Goal: Check status: Check status

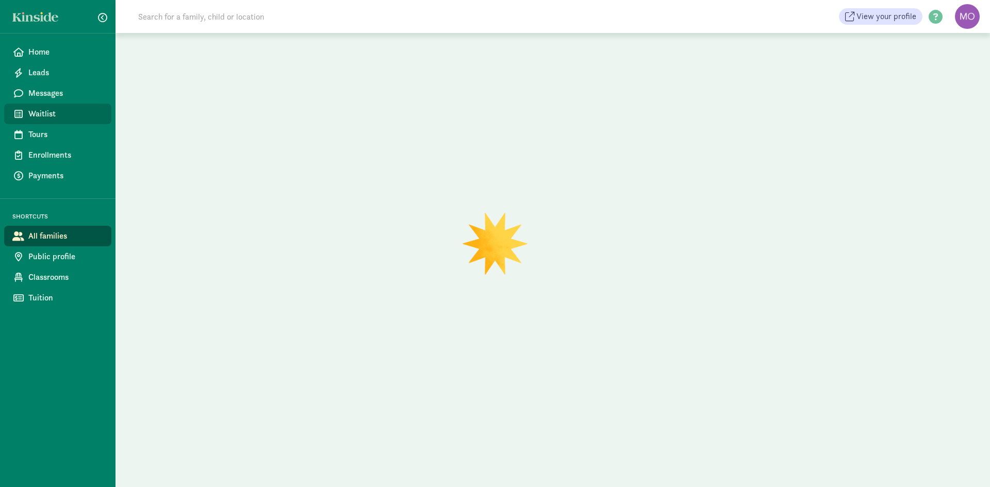
click at [31, 108] on span "Waitlist" at bounding box center [65, 114] width 75 height 12
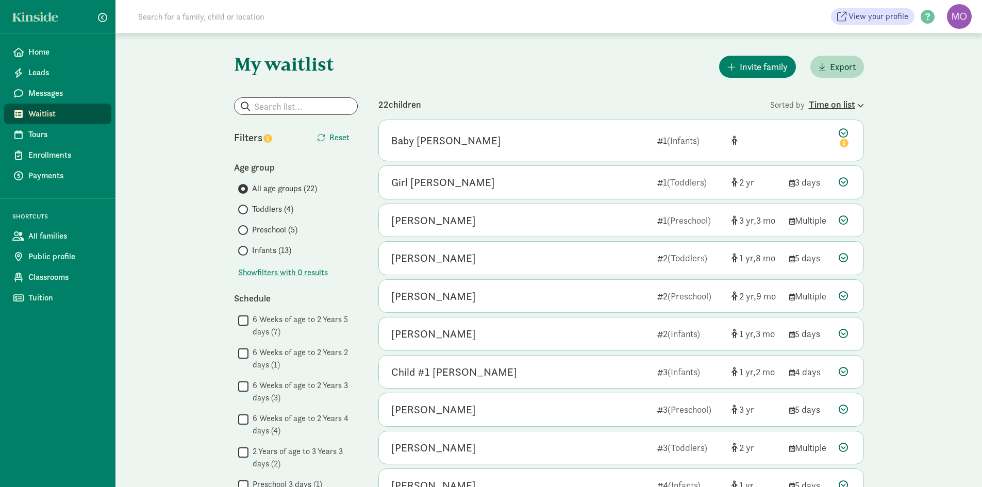
click at [833, 110] on div "Time on list" at bounding box center [836, 104] width 55 height 14
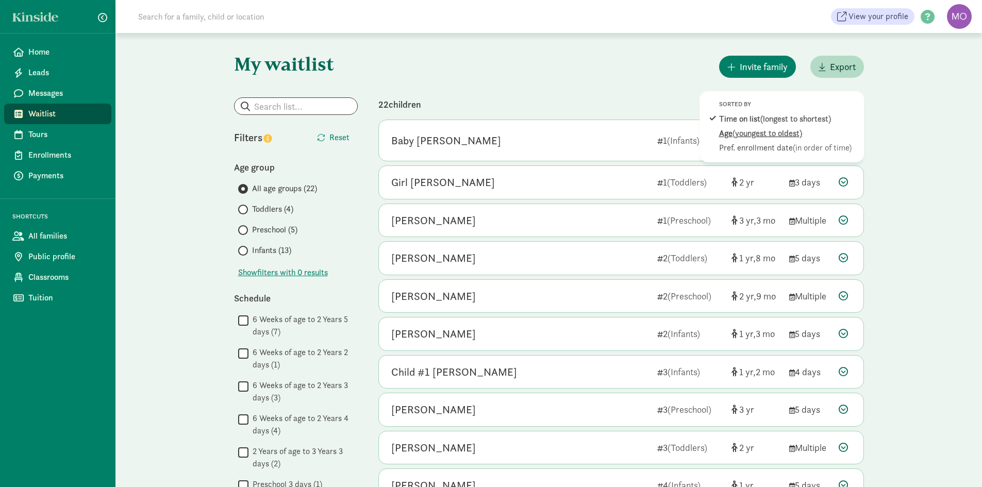
click at [803, 129] on div "Age (youngest to oldest)" at bounding box center [788, 133] width 139 height 12
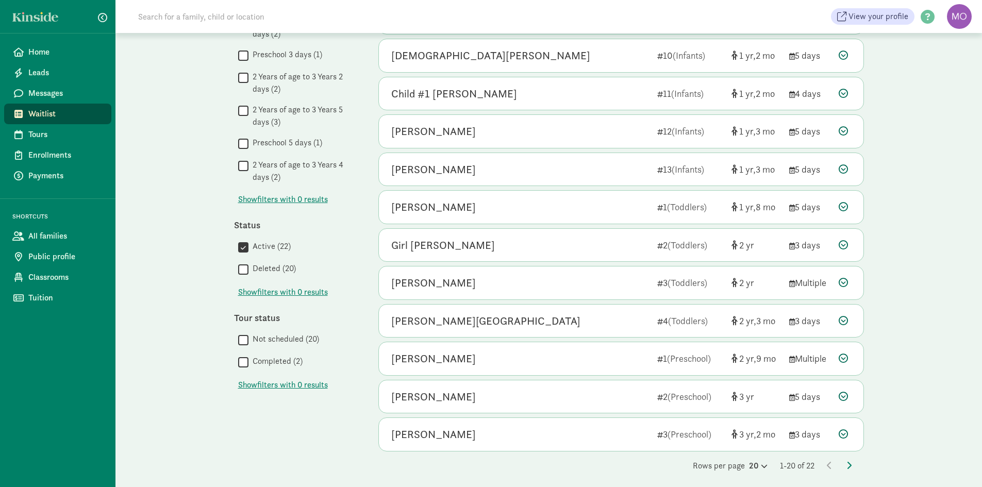
scroll to position [435, 0]
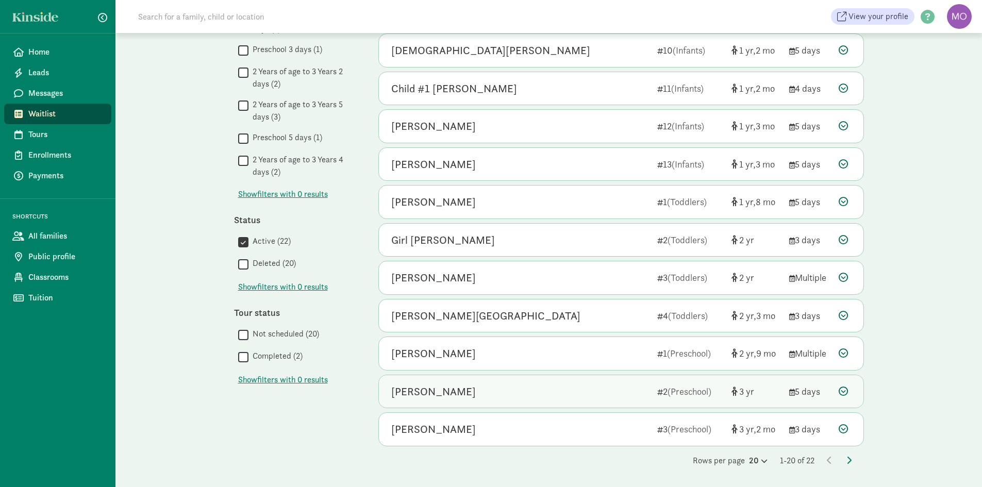
click at [586, 388] on div "Mavrick Mulry" at bounding box center [520, 392] width 258 height 16
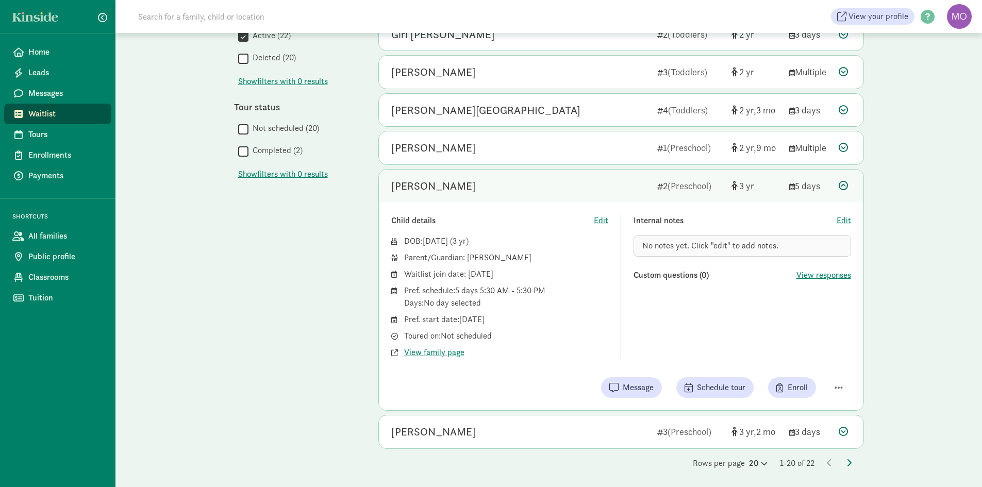
scroll to position [641, 0]
click at [431, 188] on div "[PERSON_NAME]" at bounding box center [433, 185] width 85 height 16
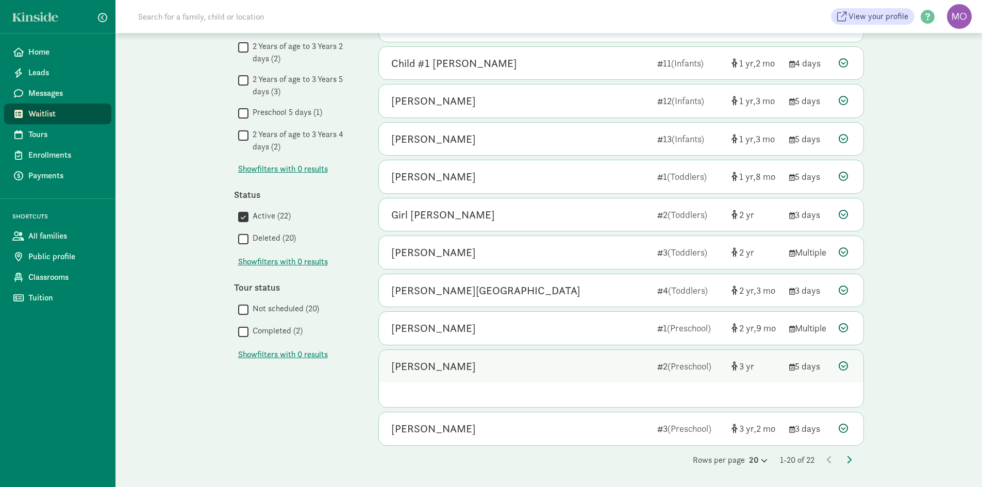
scroll to position [435, 0]
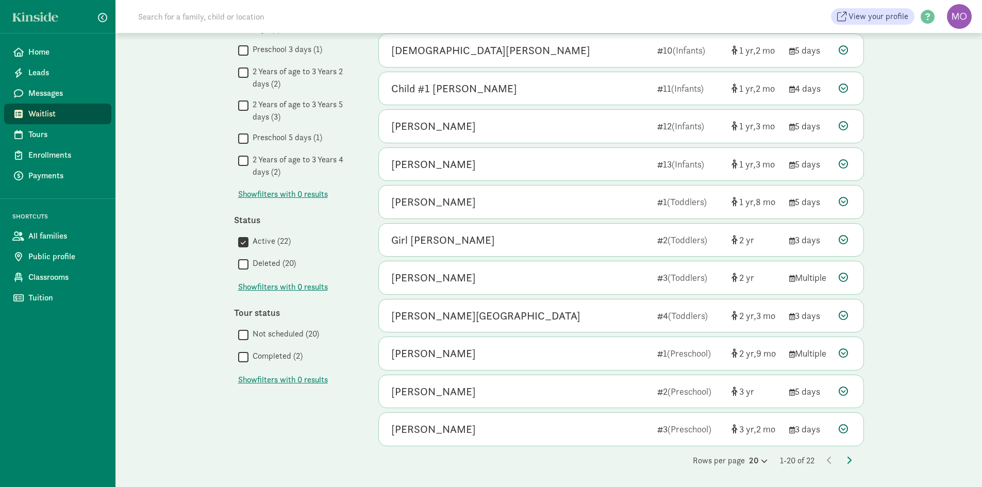
click at [436, 395] on div "[PERSON_NAME]" at bounding box center [433, 392] width 85 height 16
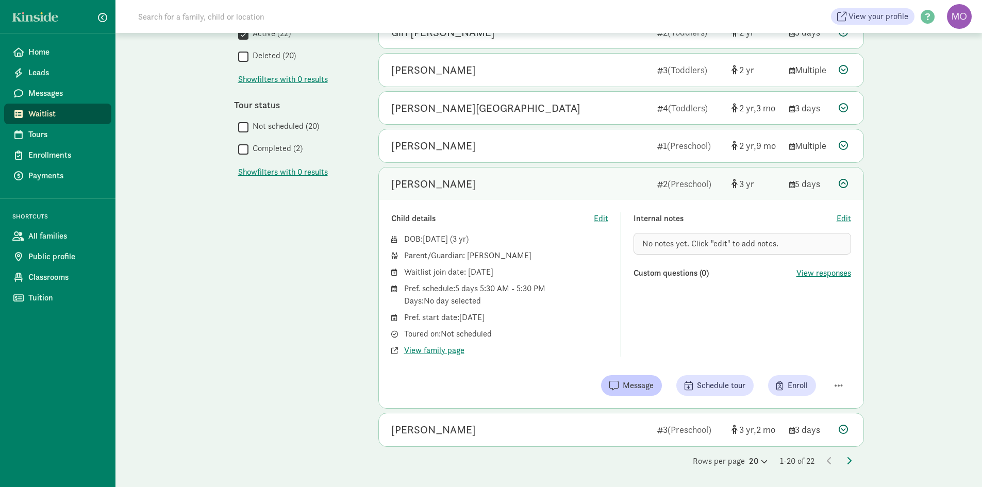
scroll to position [643, 0]
click at [428, 340] on div "DOB: Aug 26, 2022 ( 3 ) Parent/Guardian: Leanna Mulry Waitlist join date: Febru…" at bounding box center [500, 295] width 218 height 124
click at [427, 346] on span "View family page" at bounding box center [434, 350] width 60 height 12
click at [842, 185] on icon at bounding box center [843, 182] width 9 height 9
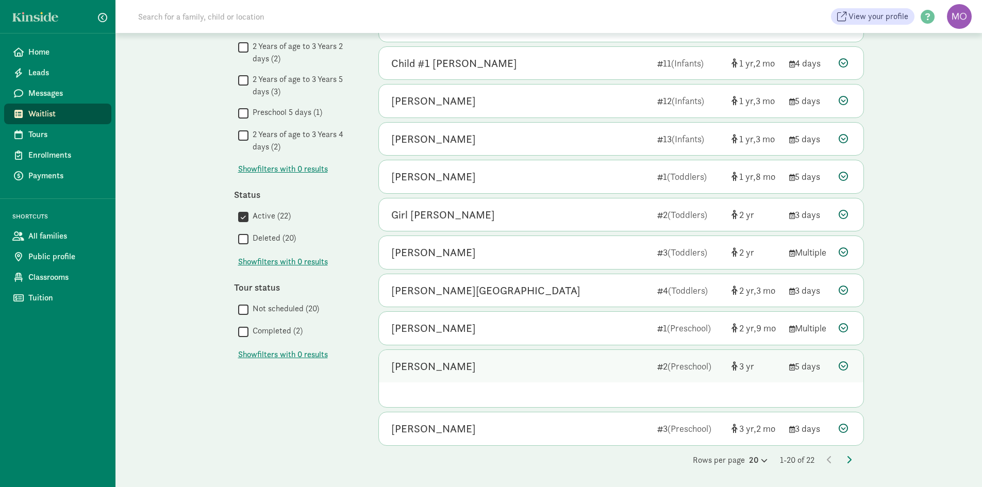
scroll to position [435, 0]
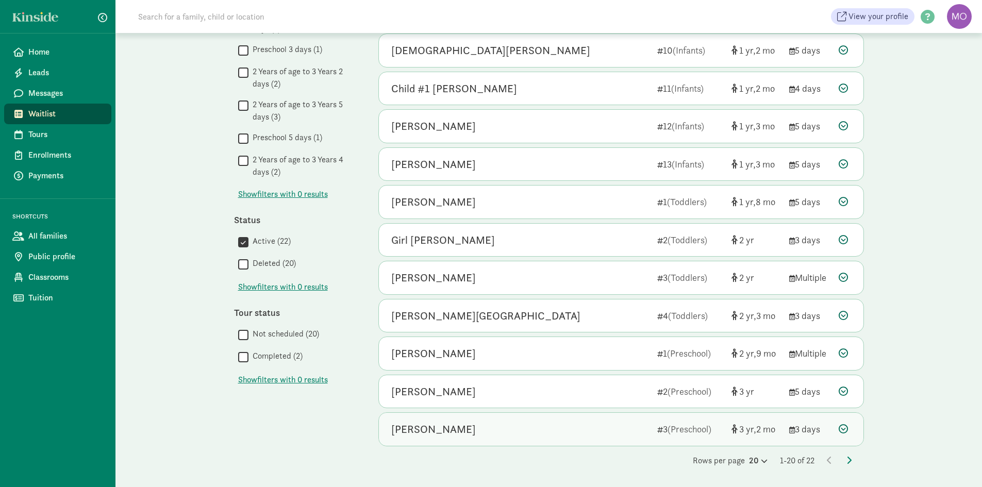
click at [515, 422] on div "[PERSON_NAME]" at bounding box center [520, 429] width 258 height 16
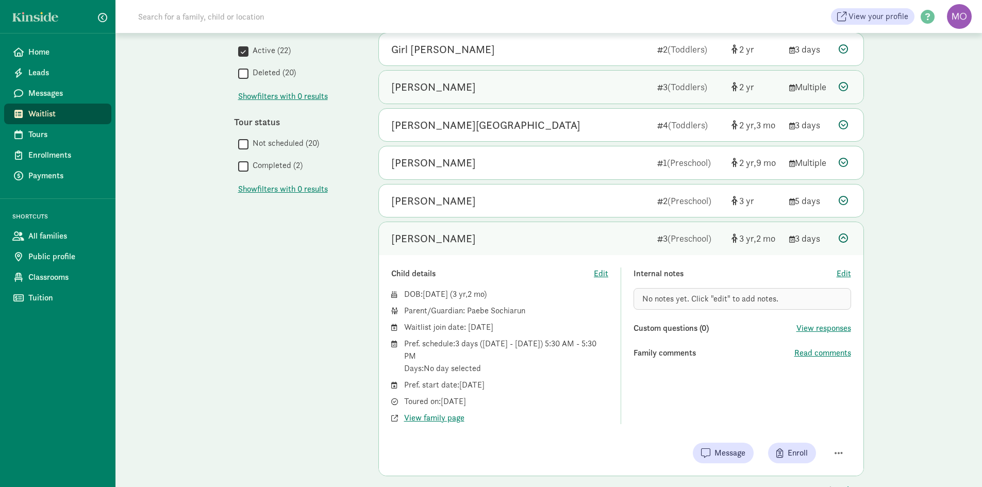
scroll to position [656, 0]
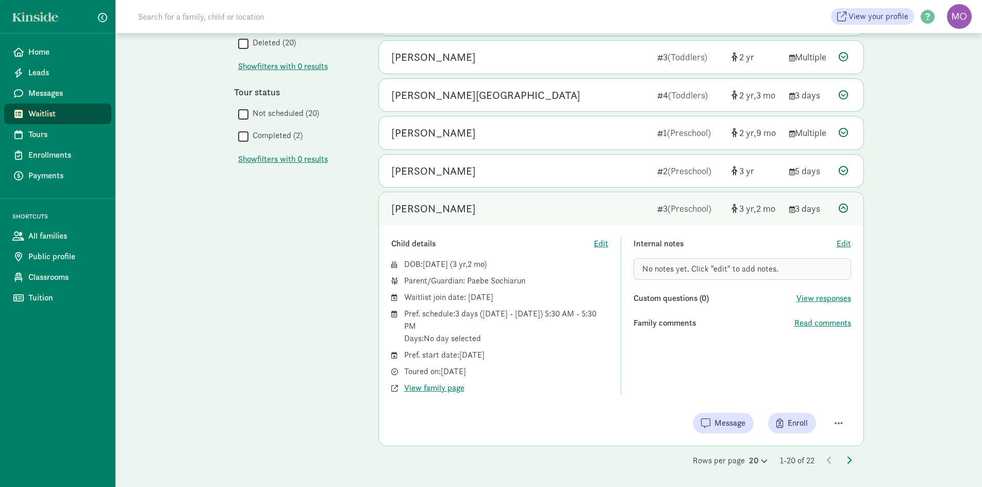
click at [845, 458] on div "Rows per page 20 1-20 of 22" at bounding box center [621, 461] width 486 height 12
click at [846, 458] on div "Rows per page 20 1-20 of 22" at bounding box center [621, 461] width 486 height 12
click at [847, 459] on icon at bounding box center [849, 460] width 5 height 8
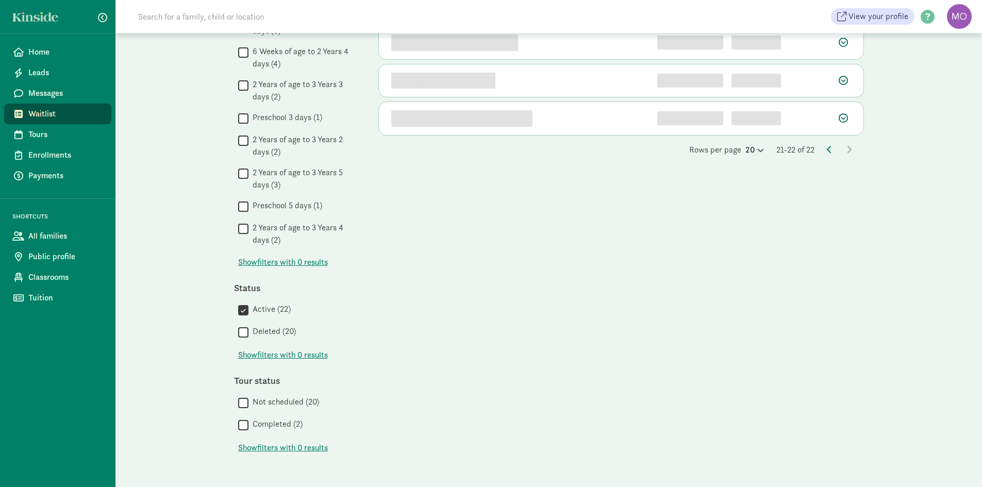
scroll to position [0, 0]
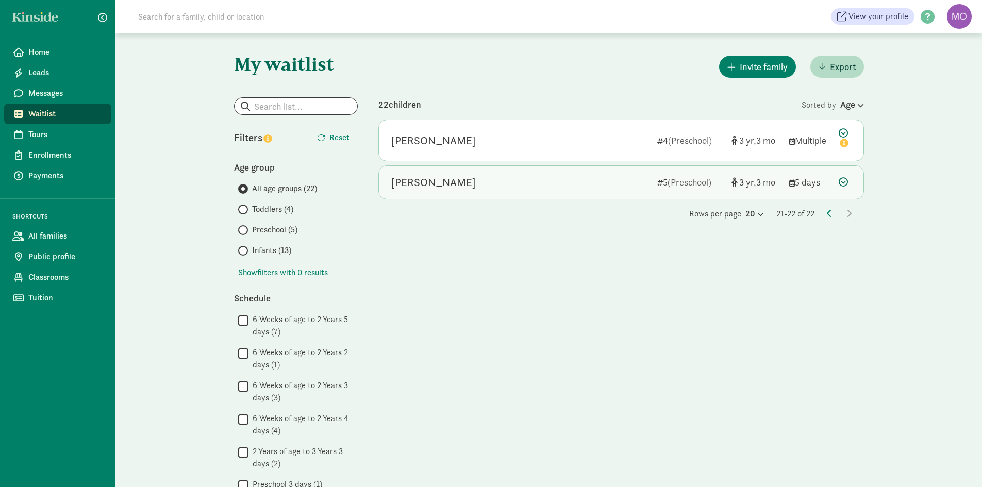
click at [486, 183] on div "[PERSON_NAME]" at bounding box center [520, 182] width 258 height 16
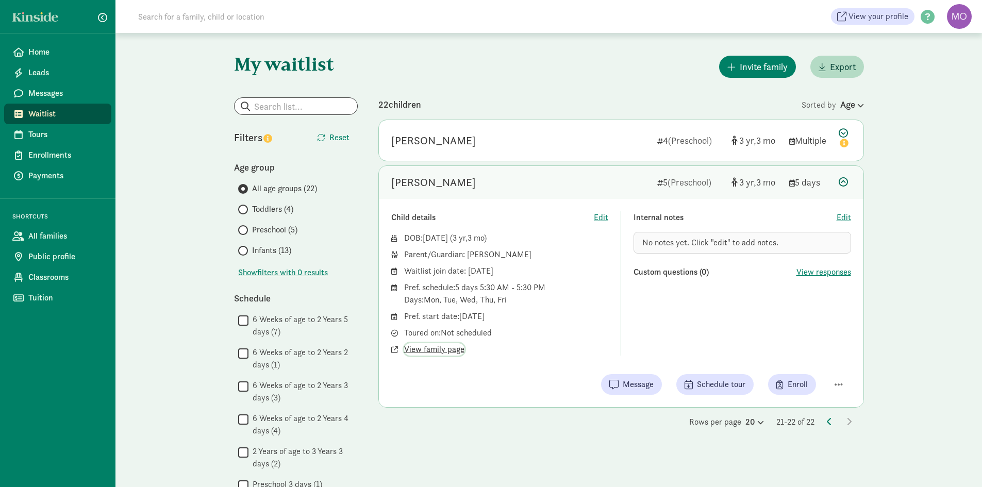
click at [432, 350] on span "View family page" at bounding box center [434, 349] width 60 height 12
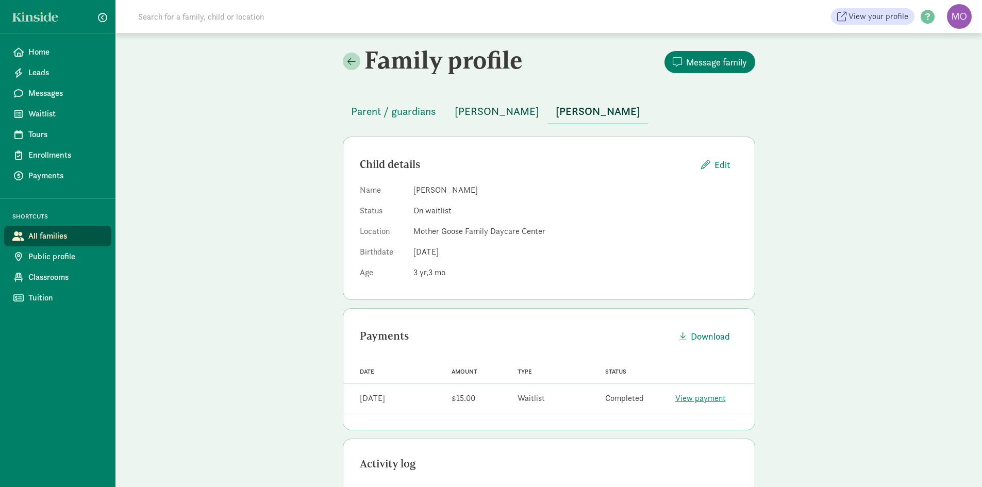
click at [488, 113] on span "Audrey Steger" at bounding box center [497, 111] width 85 height 16
click at [573, 109] on span "Harland Steger" at bounding box center [598, 111] width 85 height 16
click at [472, 115] on span "[PERSON_NAME]" at bounding box center [497, 111] width 85 height 16
click at [574, 121] on button "[PERSON_NAME]" at bounding box center [598, 111] width 101 height 25
click at [404, 115] on span "Parent / guardians" at bounding box center [393, 111] width 85 height 16
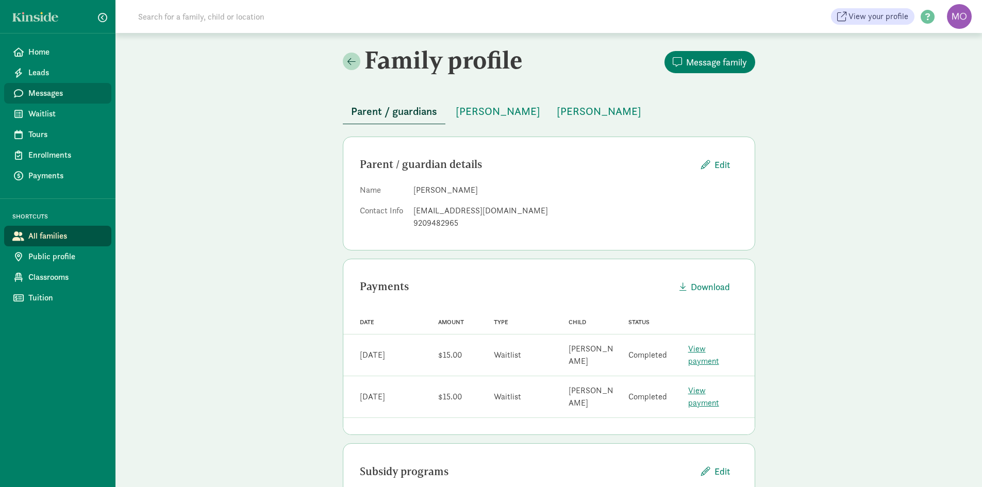
click at [43, 88] on span "Messages" at bounding box center [65, 93] width 75 height 12
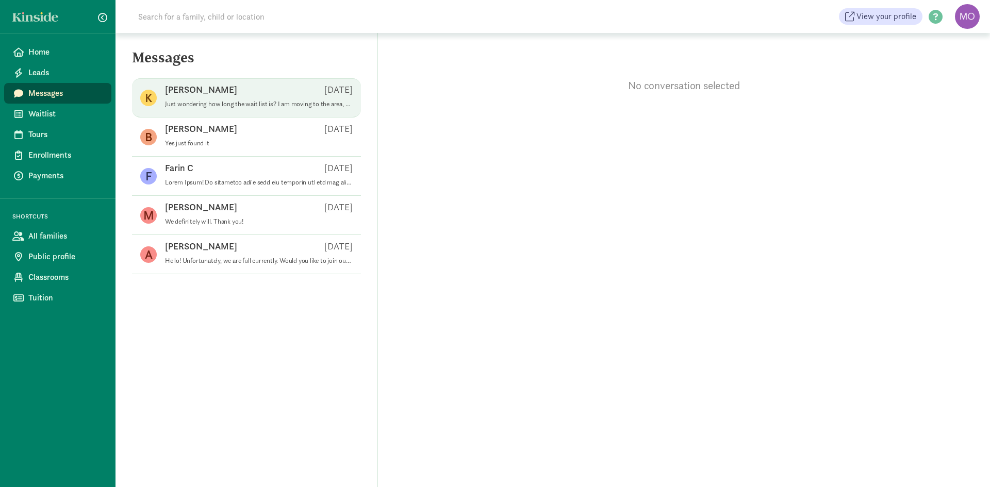
click at [225, 98] on div "[PERSON_NAME] S [DATE]" at bounding box center [259, 92] width 188 height 16
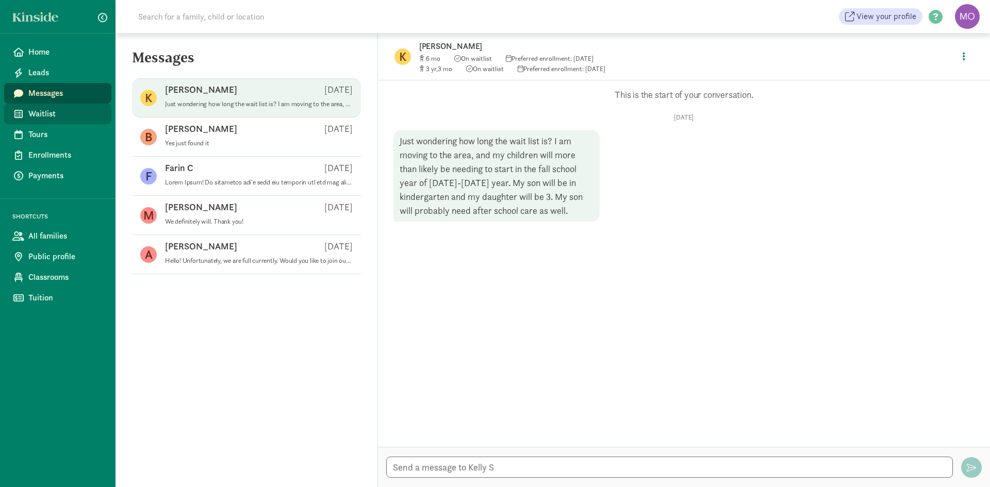
click at [55, 107] on link "Waitlist" at bounding box center [57, 114] width 107 height 21
